Goal: Book appointment/travel/reservation

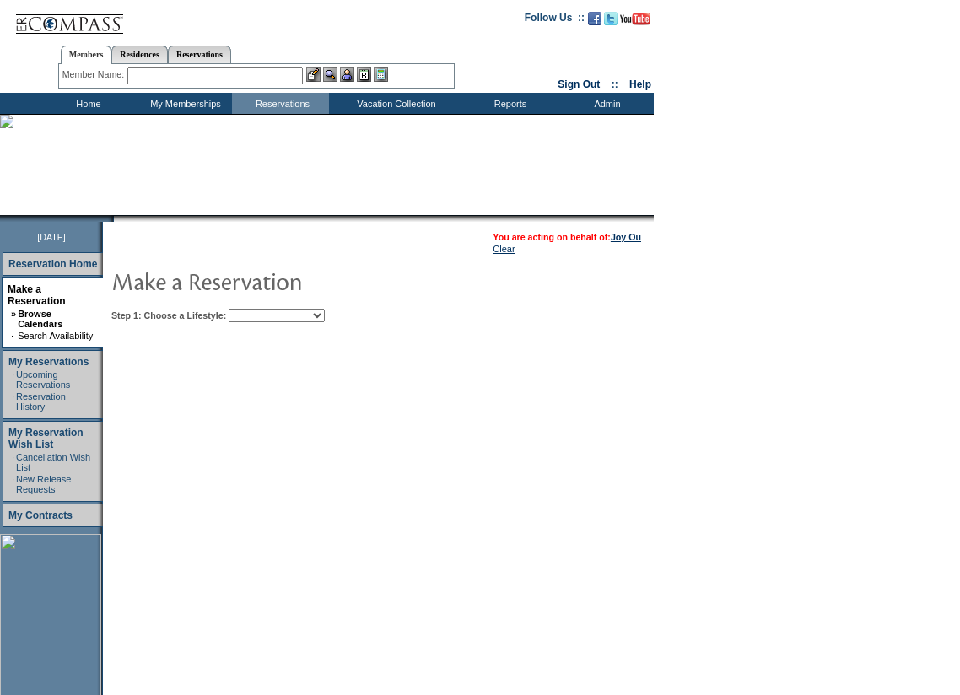
click at [325, 319] on select "Beach Leisure Metropolitan Mountain OIAL for Adventure OIAL for Couples OIAL fo…" at bounding box center [277, 315] width 96 height 13
select select "Beach"
click at [257, 310] on select "Beach Leisure Metropolitan Mountain OIAL for Adventure OIAL for Couples OIAL fo…" at bounding box center [277, 315] width 96 height 13
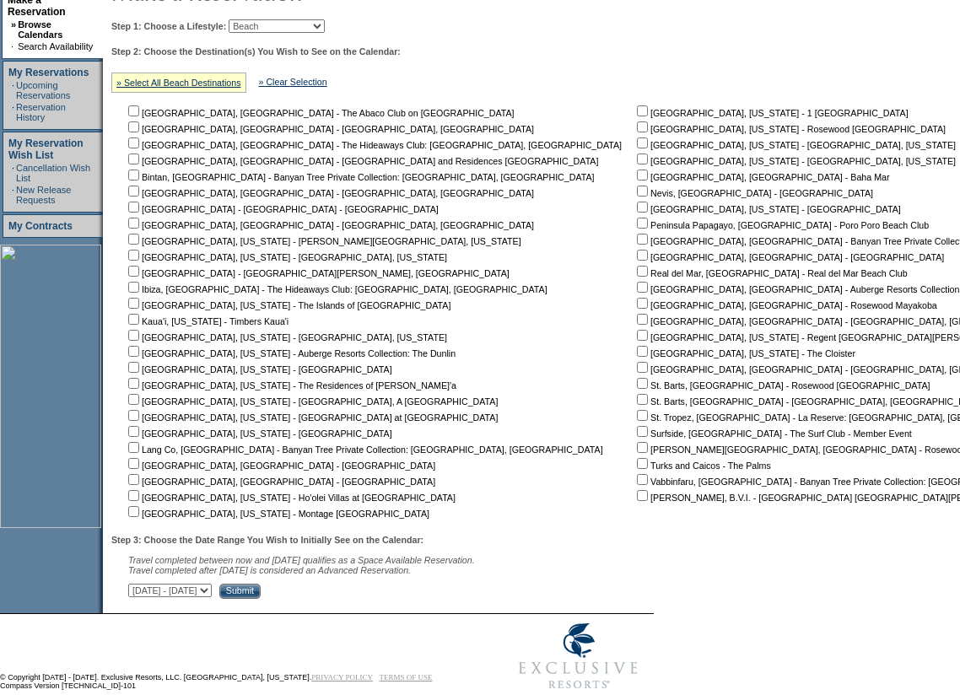
scroll to position [328, 0]
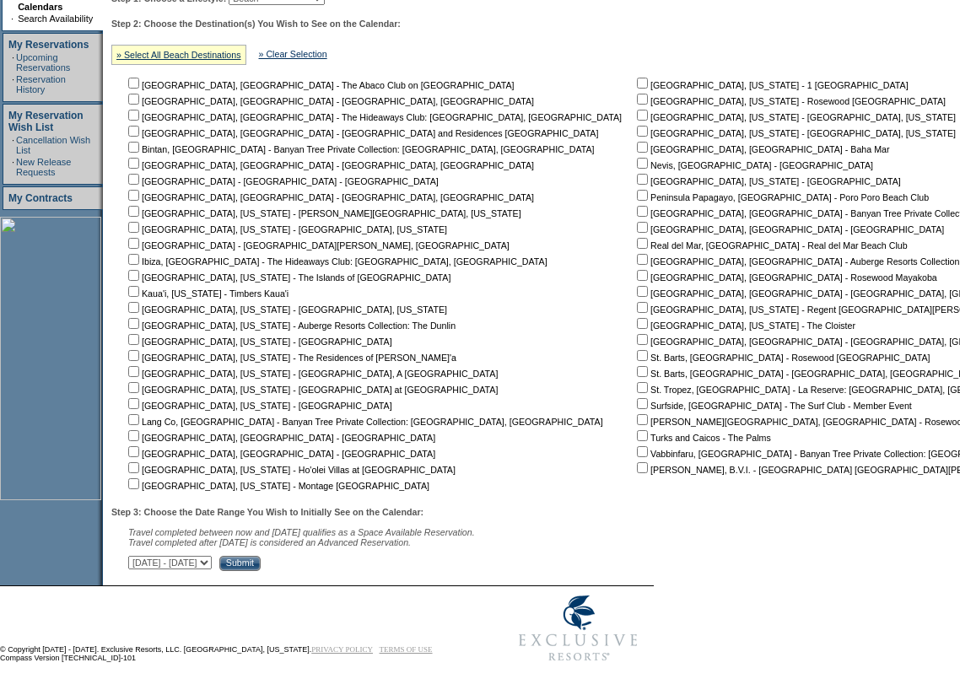
click at [139, 463] on input "checkbox" at bounding box center [133, 467] width 11 height 11
checkbox input "true"
click at [139, 481] on input "checkbox" at bounding box center [133, 483] width 11 height 11
checkbox input "true"
click at [139, 286] on input "checkbox" at bounding box center [133, 291] width 11 height 11
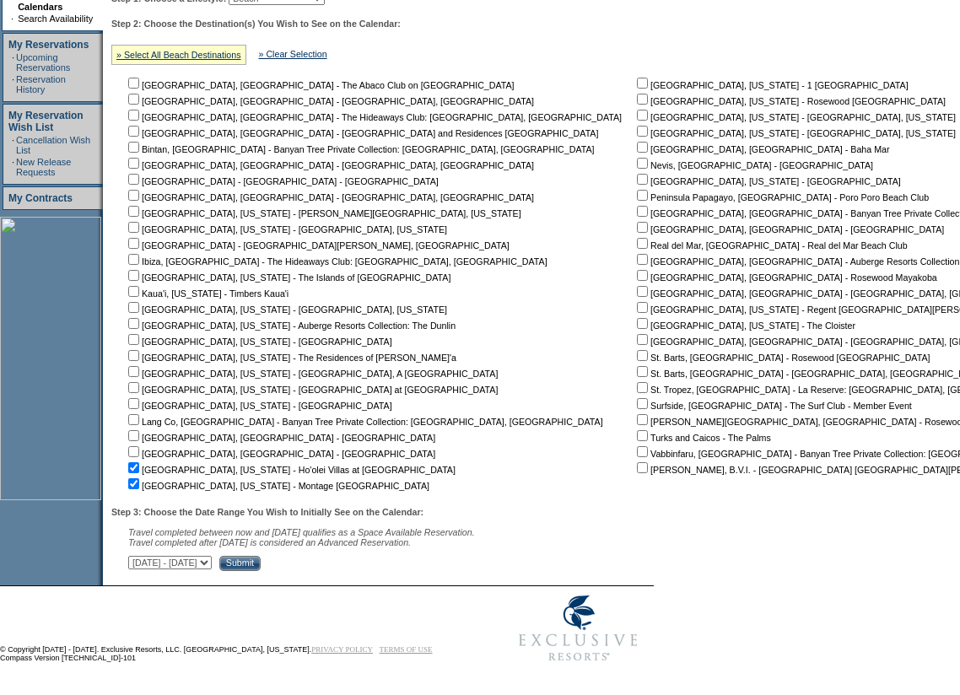
checkbox input "true"
click at [139, 334] on input "checkbox" at bounding box center [133, 339] width 11 height 11
checkbox input "true"
click at [139, 350] on input "checkbox" at bounding box center [133, 355] width 11 height 11
checkbox input "true"
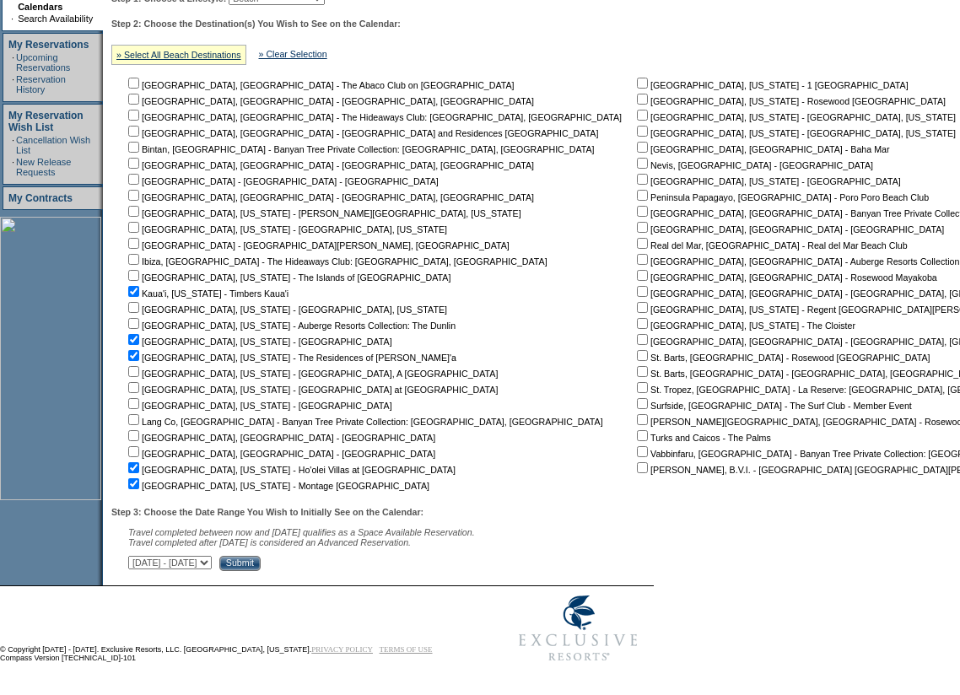
click at [261, 559] on input "Submit" at bounding box center [239, 563] width 41 height 15
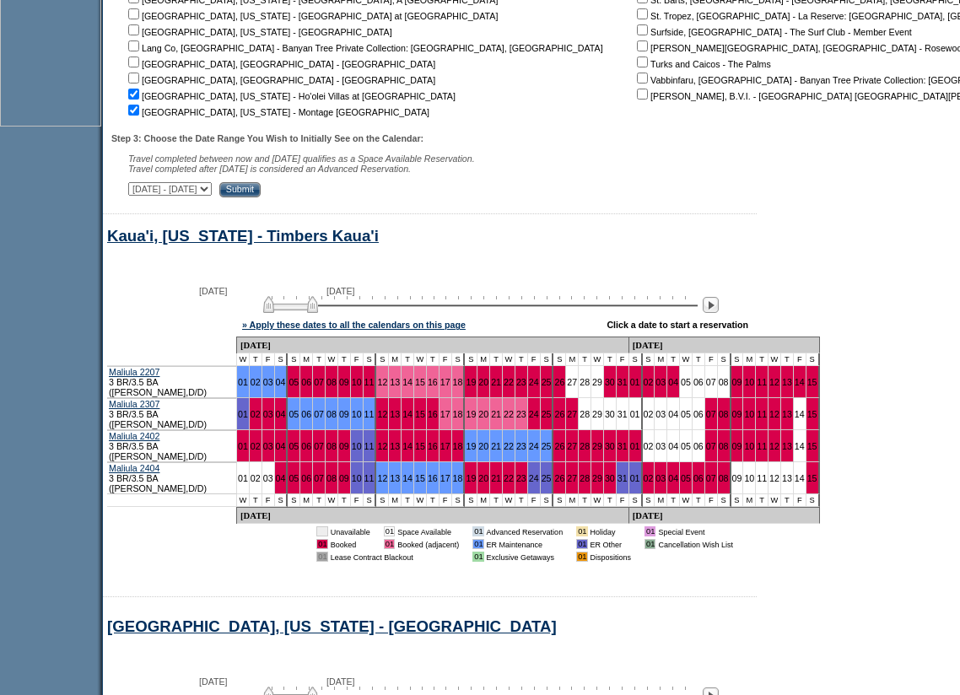
scroll to position [762, 0]
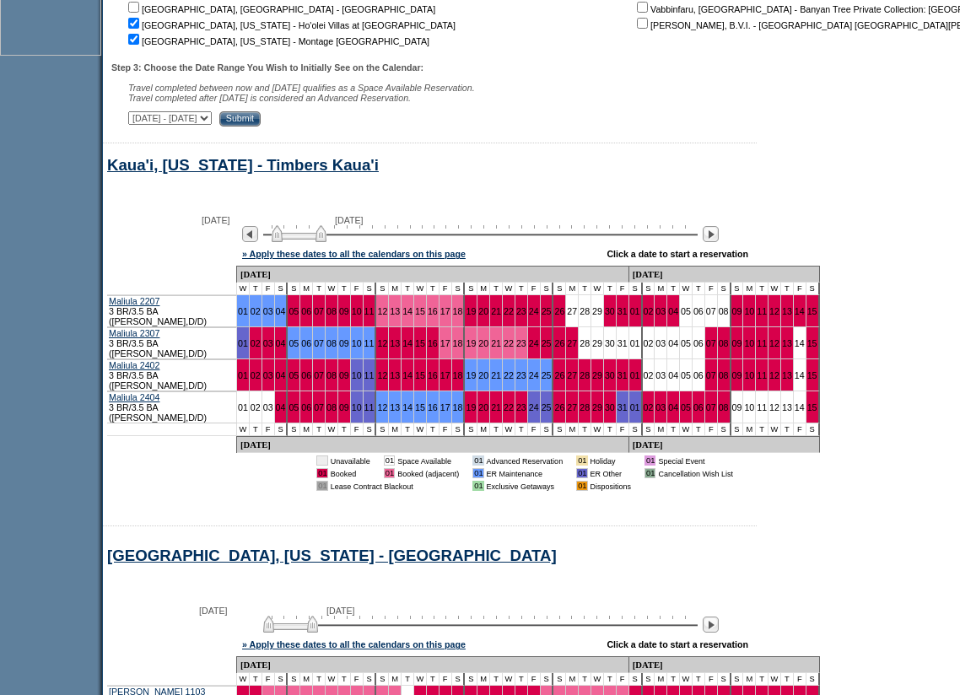
click at [326, 242] on img at bounding box center [299, 233] width 55 height 17
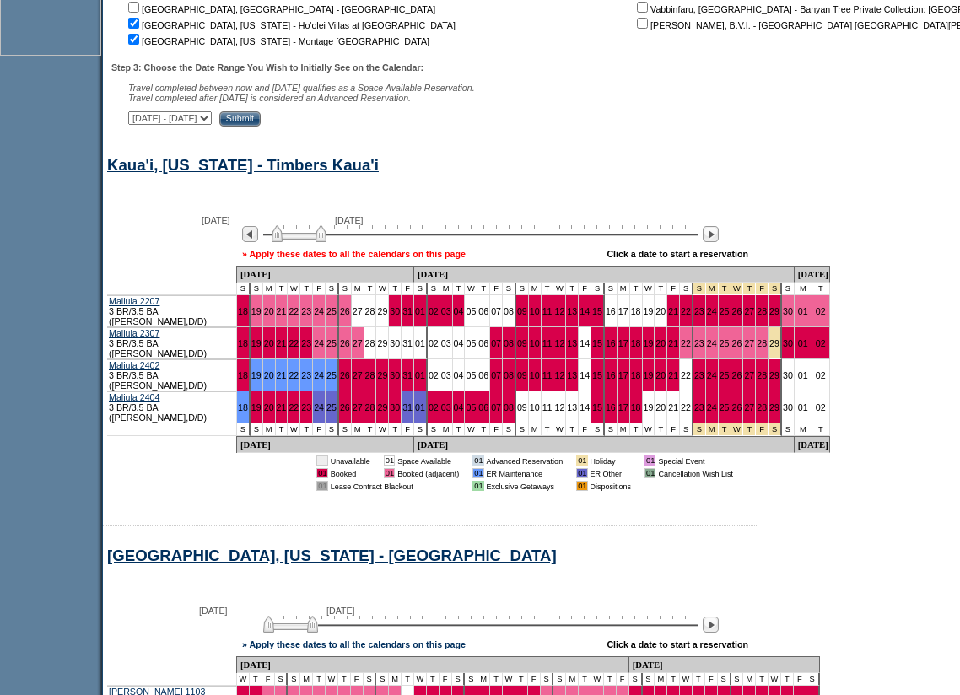
click at [310, 259] on link "» Apply these dates to all the calendars on this page" at bounding box center [354, 254] width 224 height 10
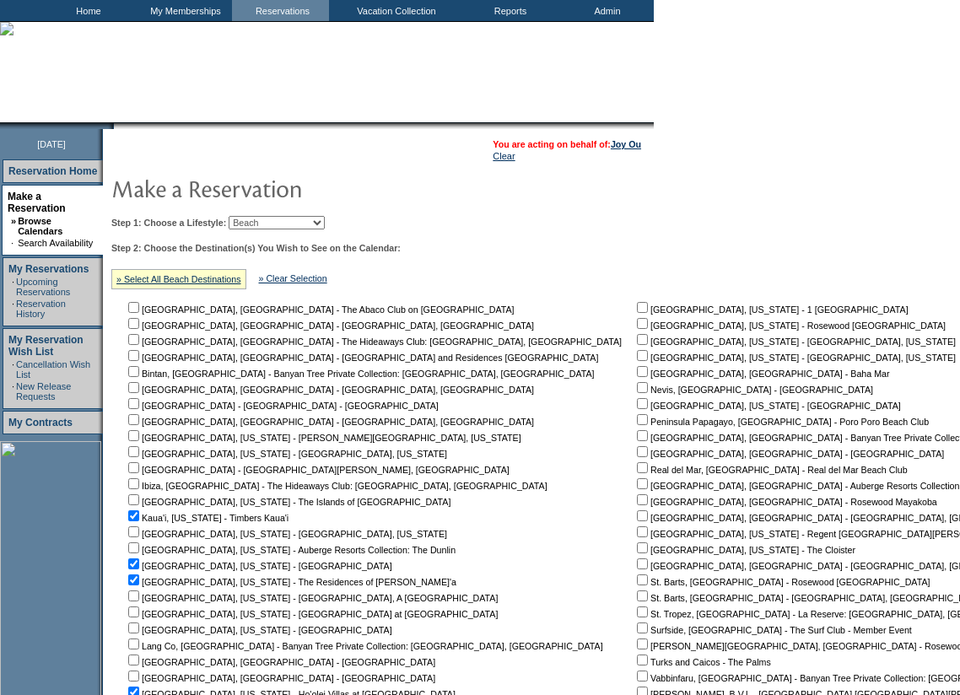
scroll to position [46, 0]
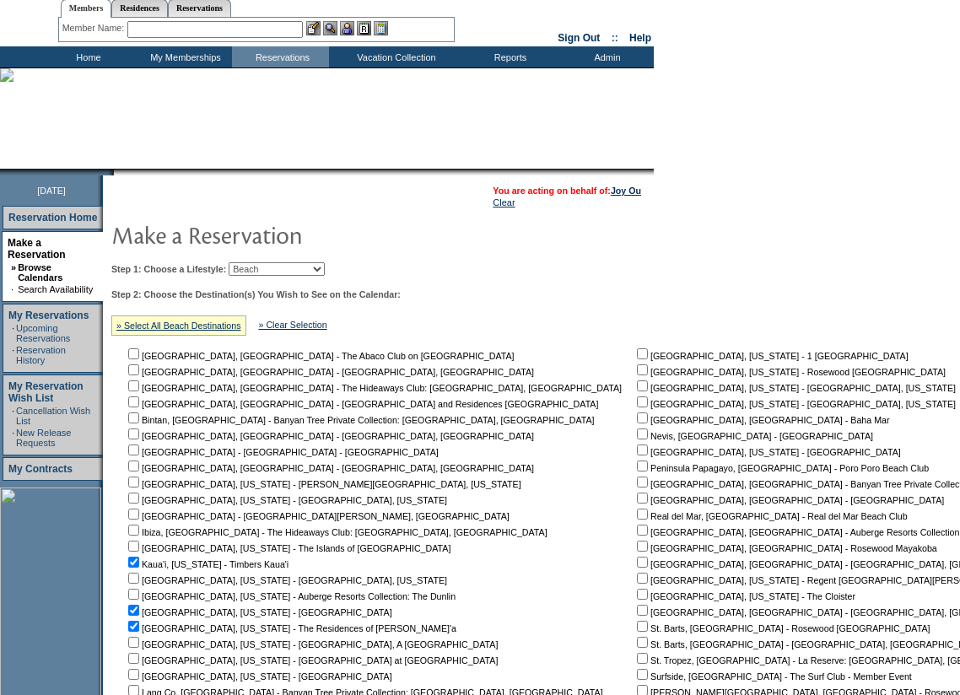
click at [139, 648] on input "checkbox" at bounding box center [133, 642] width 11 height 11
checkbox input "true"
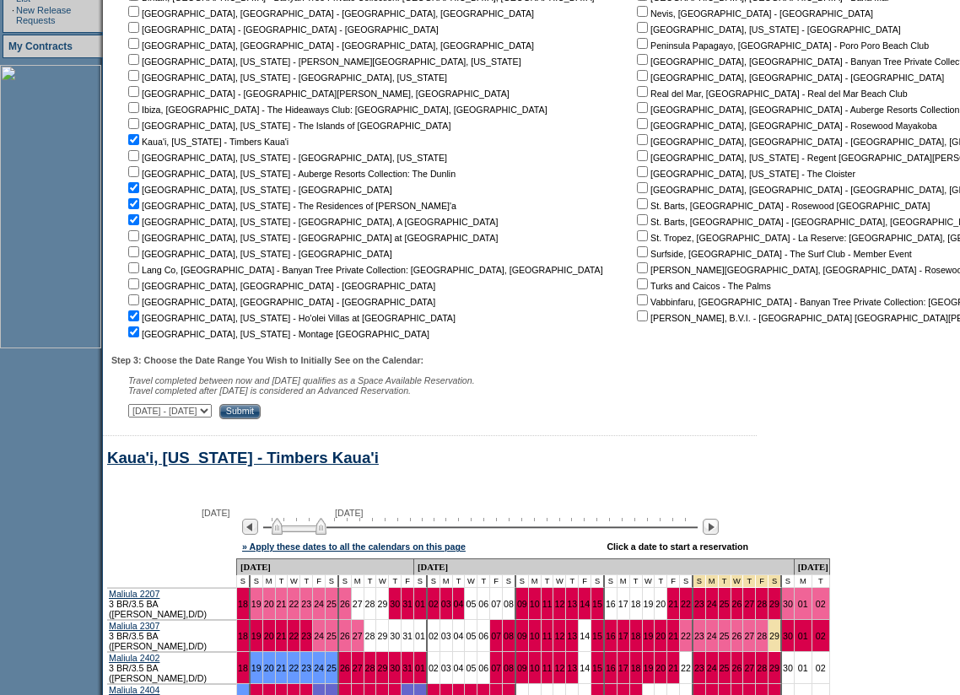
scroll to position [637, 0]
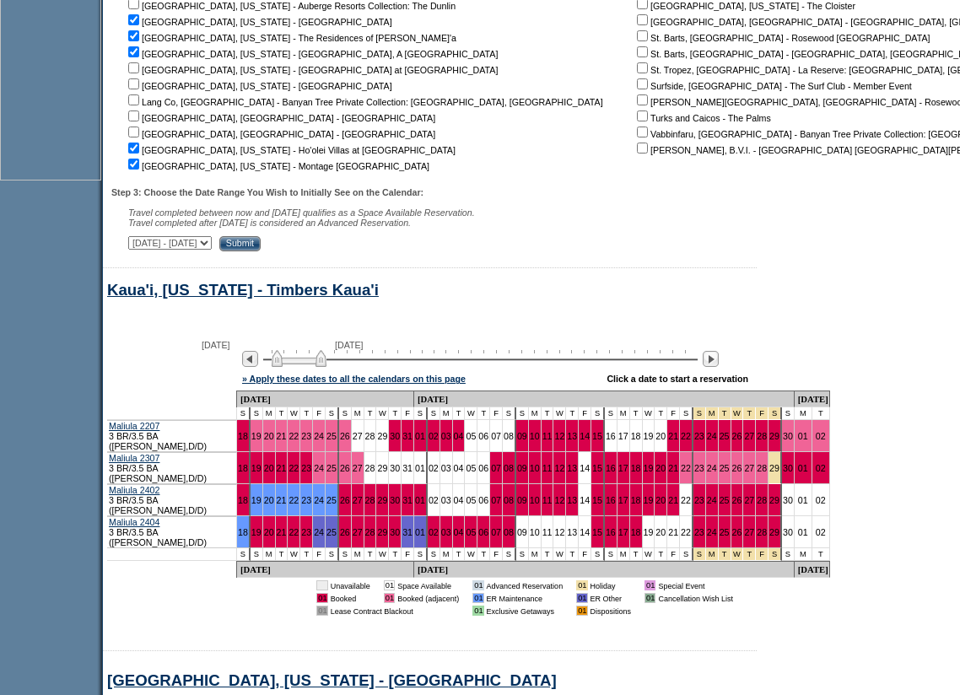
click at [261, 251] on input "Submit" at bounding box center [239, 243] width 41 height 15
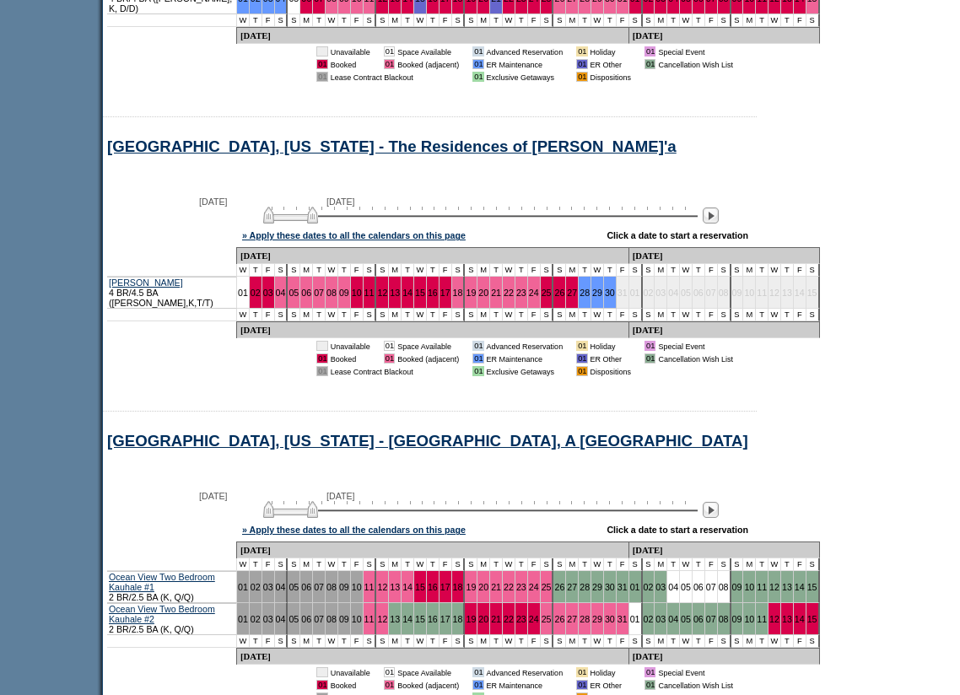
scroll to position [1774, 0]
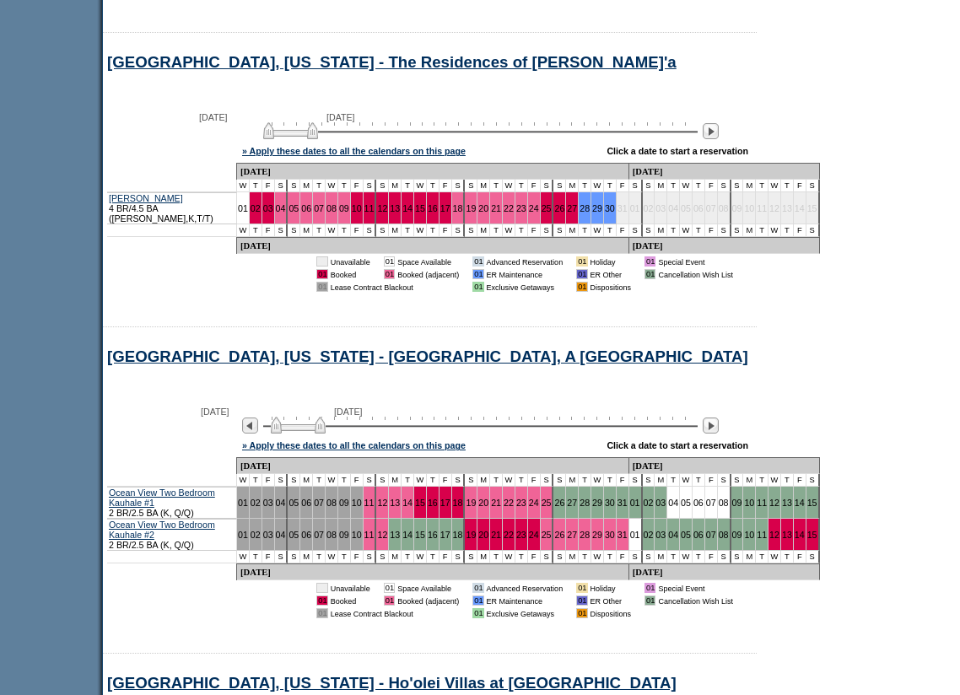
click at [326, 417] on img at bounding box center [298, 425] width 55 height 17
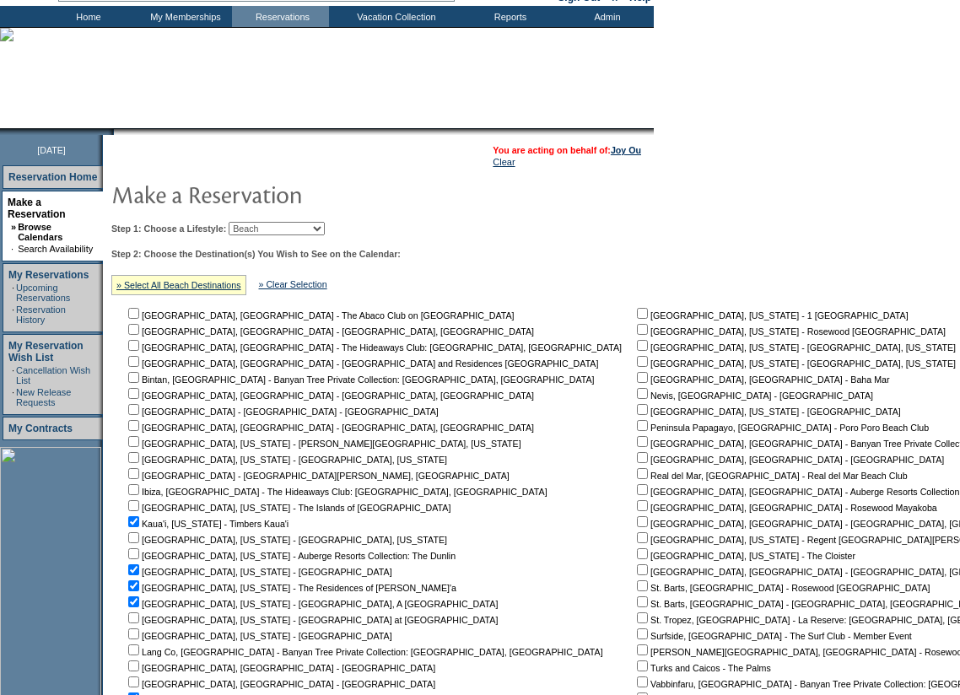
scroll to position [0, 0]
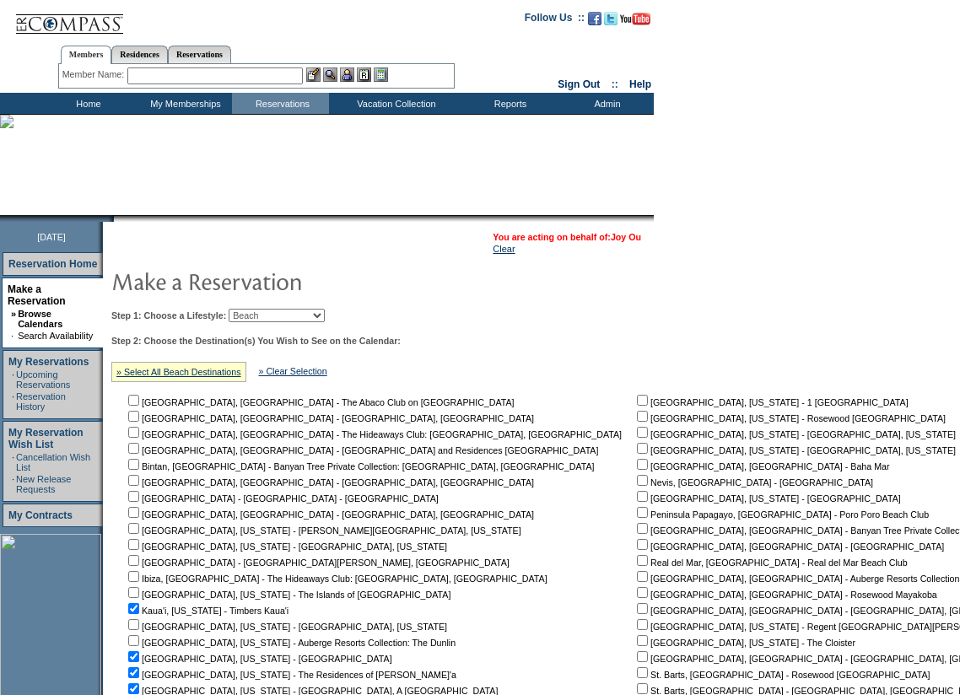
click at [622, 234] on link "Joy Ou" at bounding box center [626, 237] width 30 height 10
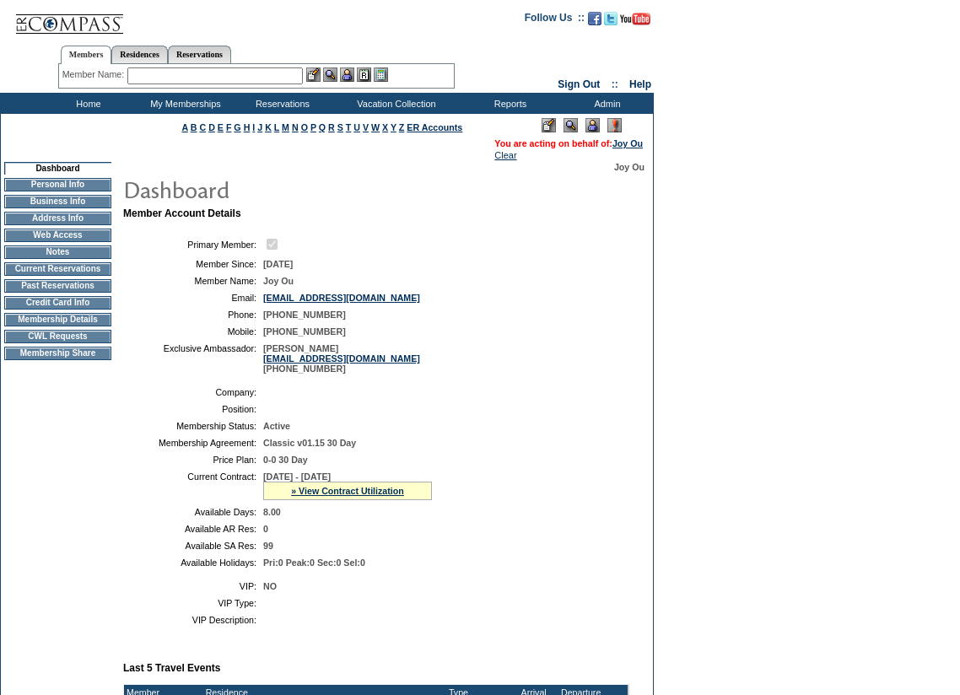
click at [48, 343] on td "CWL Requests" at bounding box center [57, 336] width 107 height 13
